Goal: Task Accomplishment & Management: Use online tool/utility

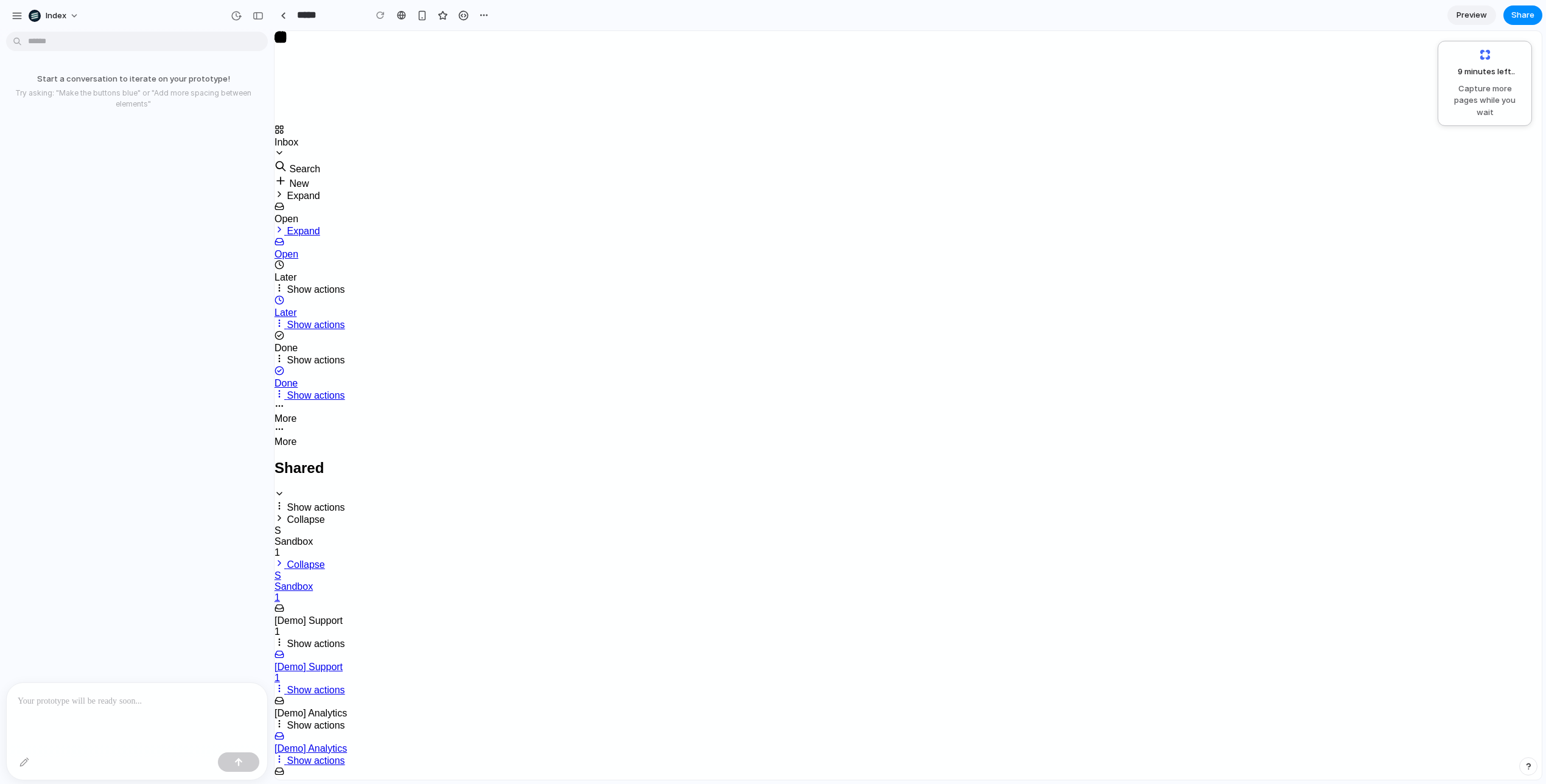
click at [243, 755] on div at bounding box center [239, 762] width 42 height 19
click at [243, 768] on div at bounding box center [239, 762] width 42 height 19
click at [241, 503] on div "Start a conversation to iterate on your prototype! Try asking: "Make the button…" at bounding box center [133, 359] width 267 height 646
click at [485, 14] on div "button" at bounding box center [484, 15] width 10 height 10
click at [511, 65] on span "Delete" at bounding box center [508, 61] width 25 height 12
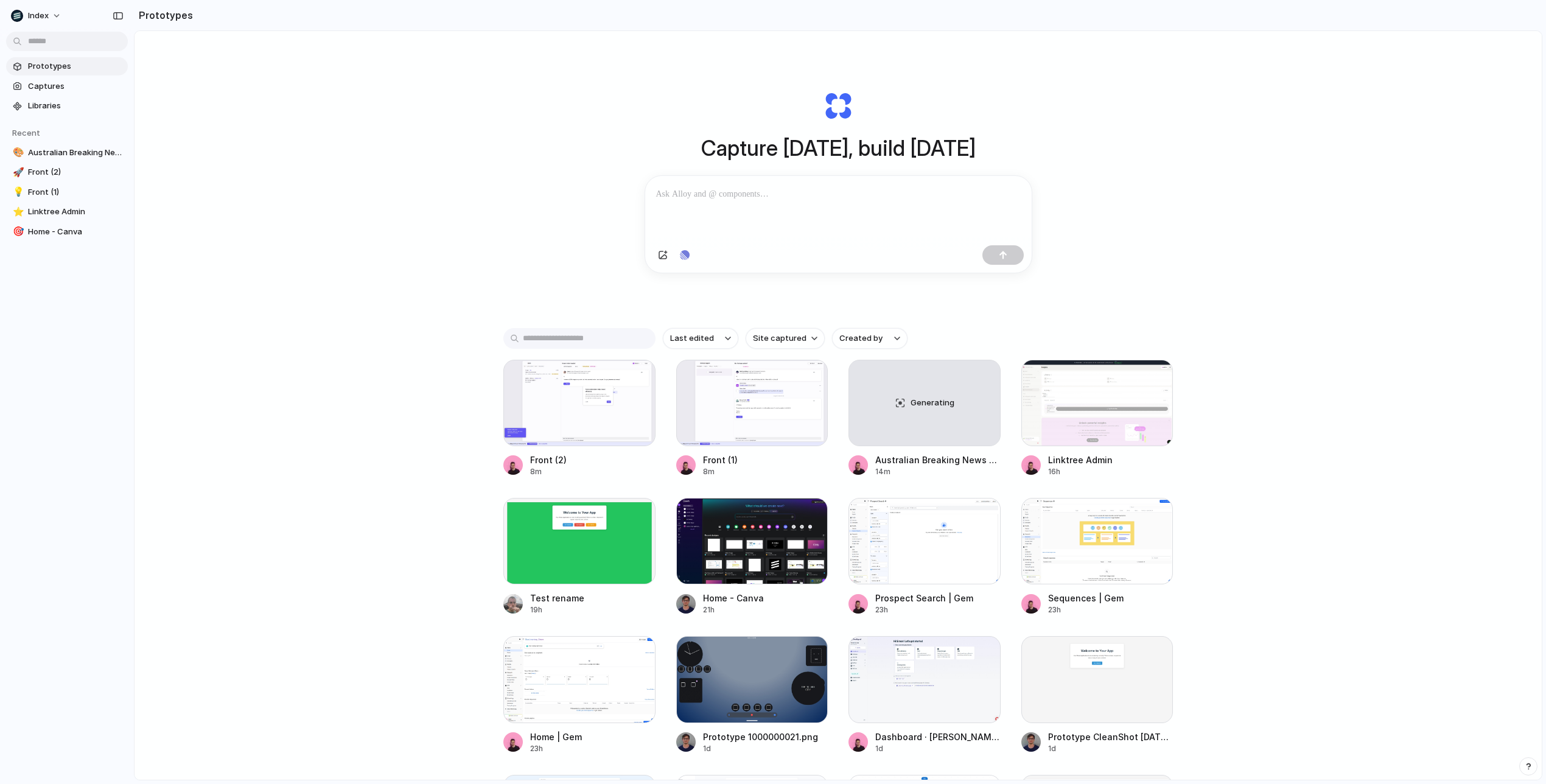
click at [1207, 107] on div "Capture today, build tomorrow Clone web app Clone screenshot Start from existin…" at bounding box center [838, 437] width 1407 height 813
click at [742, 411] on div at bounding box center [752, 402] width 152 height 86
click at [707, 411] on div at bounding box center [752, 402] width 152 height 86
